Goal: Task Accomplishment & Management: Use online tool/utility

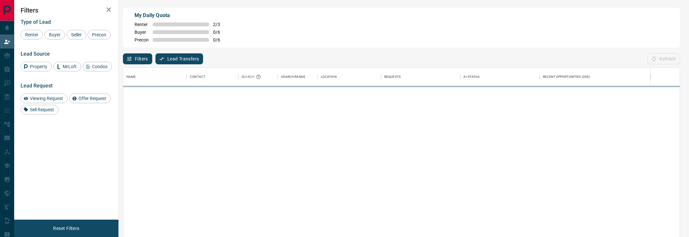
scroll to position [179, 557]
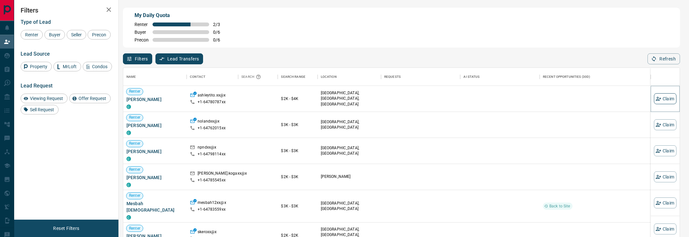
click at [666, 99] on button "Claim" at bounding box center [665, 98] width 23 height 11
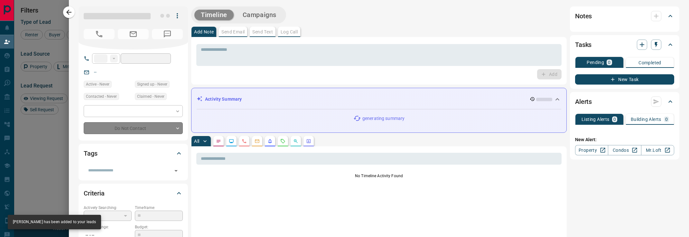
type input "**"
type input "**********"
type input "**"
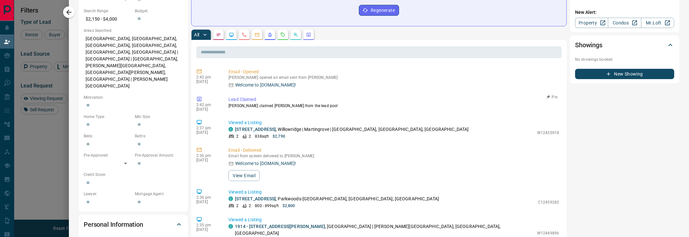
scroll to position [220, 0]
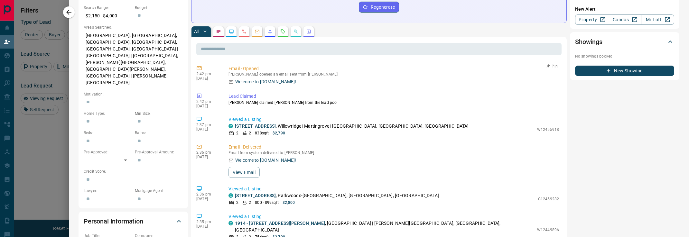
click at [254, 79] on p "Welcome to [DOMAIN_NAME]!" at bounding box center [265, 82] width 61 height 7
click at [232, 80] on icon at bounding box center [231, 82] width 5 height 5
click at [247, 65] on p "Email - Opened" at bounding box center [394, 68] width 331 height 7
click at [202, 72] on p "2:42 pm" at bounding box center [207, 74] width 23 height 5
click at [244, 158] on div "Welcome to [DOMAIN_NAME]! View Email" at bounding box center [394, 167] width 331 height 21
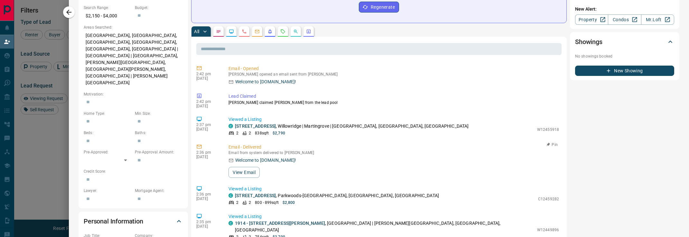
click at [248, 172] on div "2:36 pm [DATE] Email - Delivered Email from system delivered to [PERSON_NAME] W…" at bounding box center [378, 161] width 365 height 38
click at [247, 167] on button "View Email" at bounding box center [244, 172] width 31 height 11
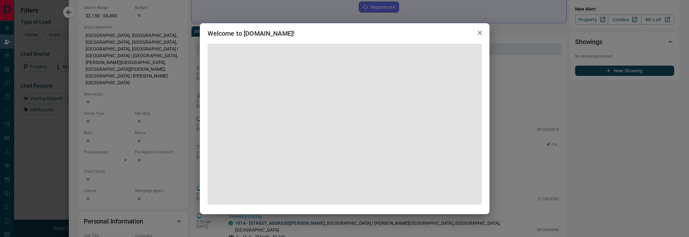
scroll to position [11, 0]
click at [483, 31] on icon "button" at bounding box center [480, 33] width 8 height 8
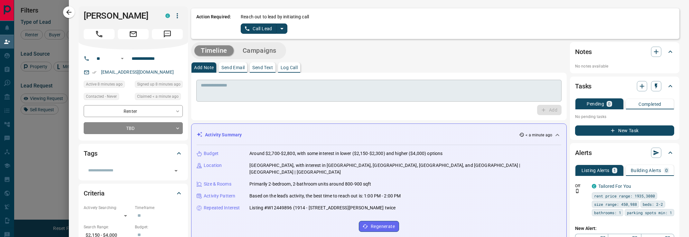
scroll to position [0, 0]
click at [284, 31] on icon "split button" at bounding box center [282, 28] width 8 height 8
click at [271, 48] on li "Log Manual Call" at bounding box center [263, 51] width 39 height 10
click at [270, 27] on button "Log Manual Call" at bounding box center [262, 28] width 43 height 10
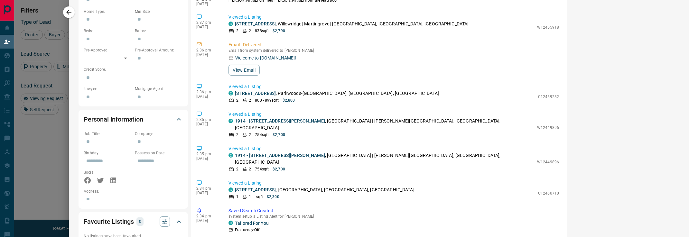
scroll to position [0, 0]
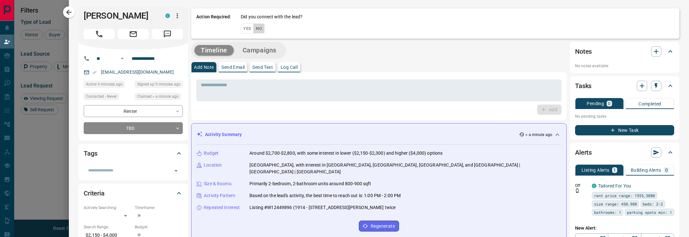
click at [264, 27] on button "No" at bounding box center [258, 29] width 11 height 10
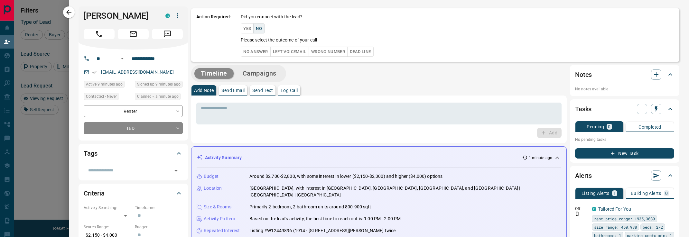
click at [340, 52] on button "Wrong Number" at bounding box center [328, 52] width 39 height 10
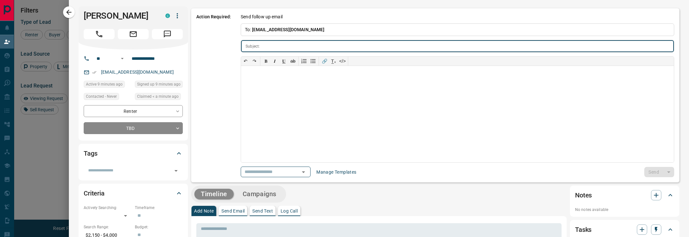
type input "**********"
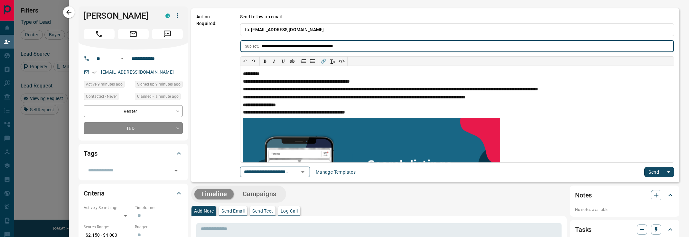
click at [649, 168] on button "Send" at bounding box center [654, 172] width 19 height 10
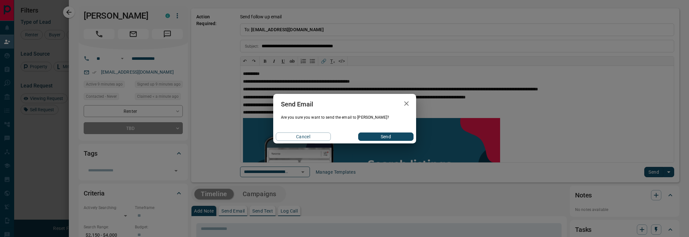
click at [383, 139] on button "Send" at bounding box center [385, 137] width 55 height 8
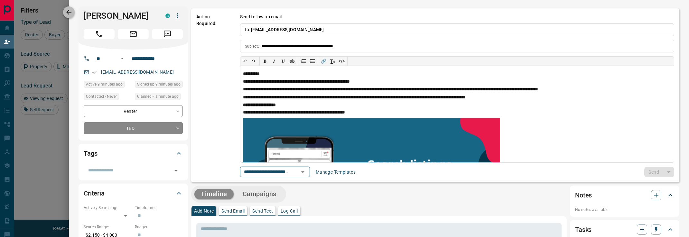
click at [72, 13] on icon "button" at bounding box center [69, 12] width 8 height 8
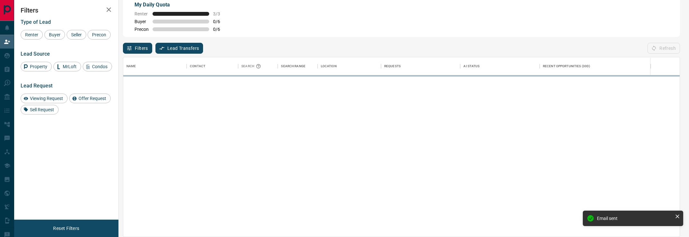
scroll to position [179, 557]
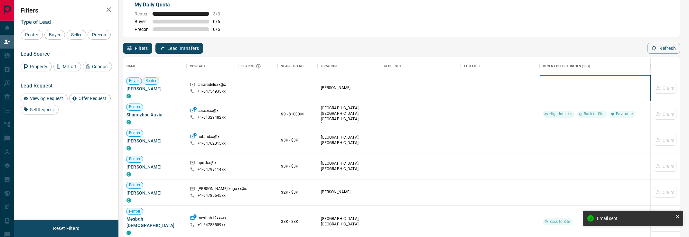
click at [624, 89] on div at bounding box center [595, 88] width 105 height 26
